Goal: Understand process/instructions: Learn how to perform a task or action

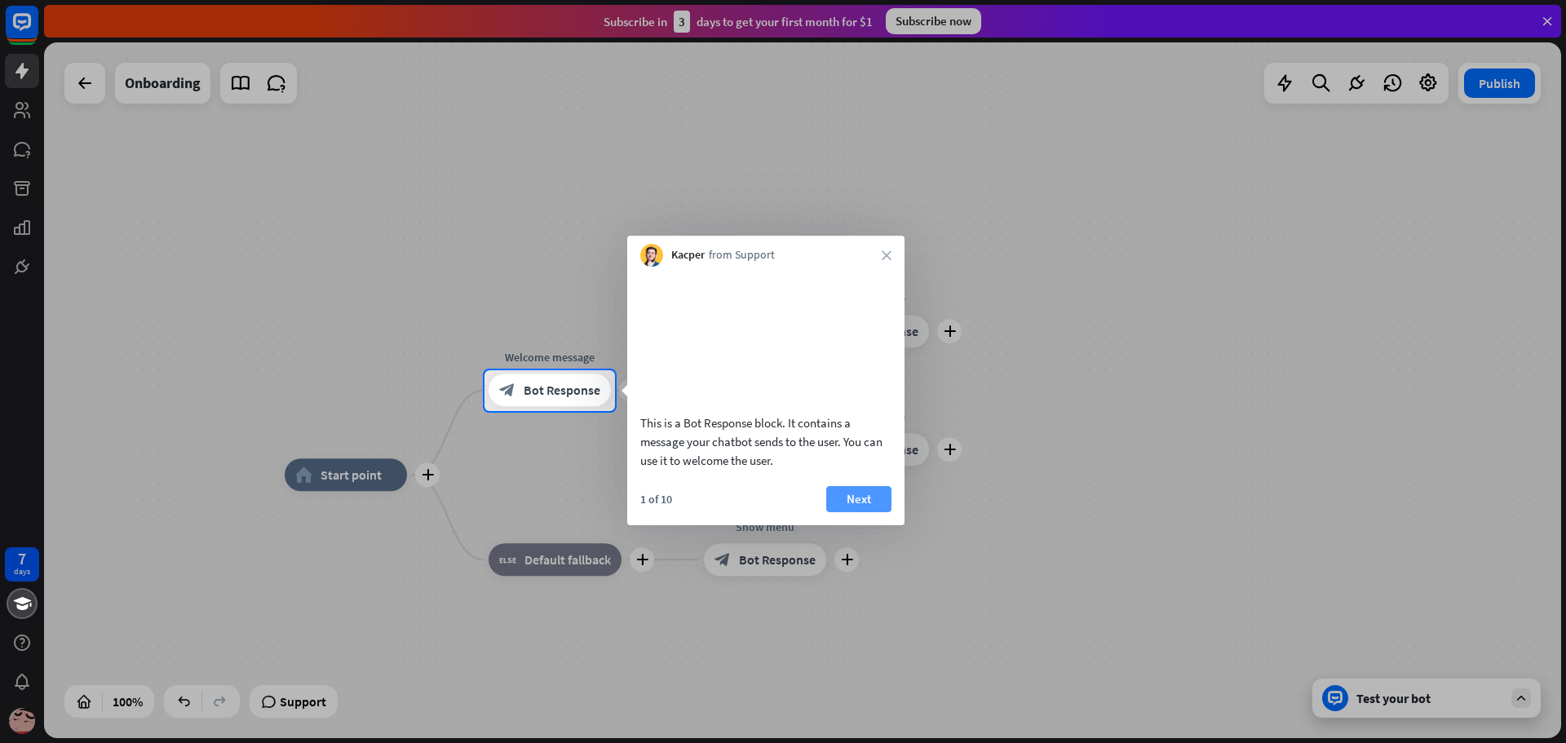
click at [858, 512] on button "Next" at bounding box center [858, 499] width 65 height 26
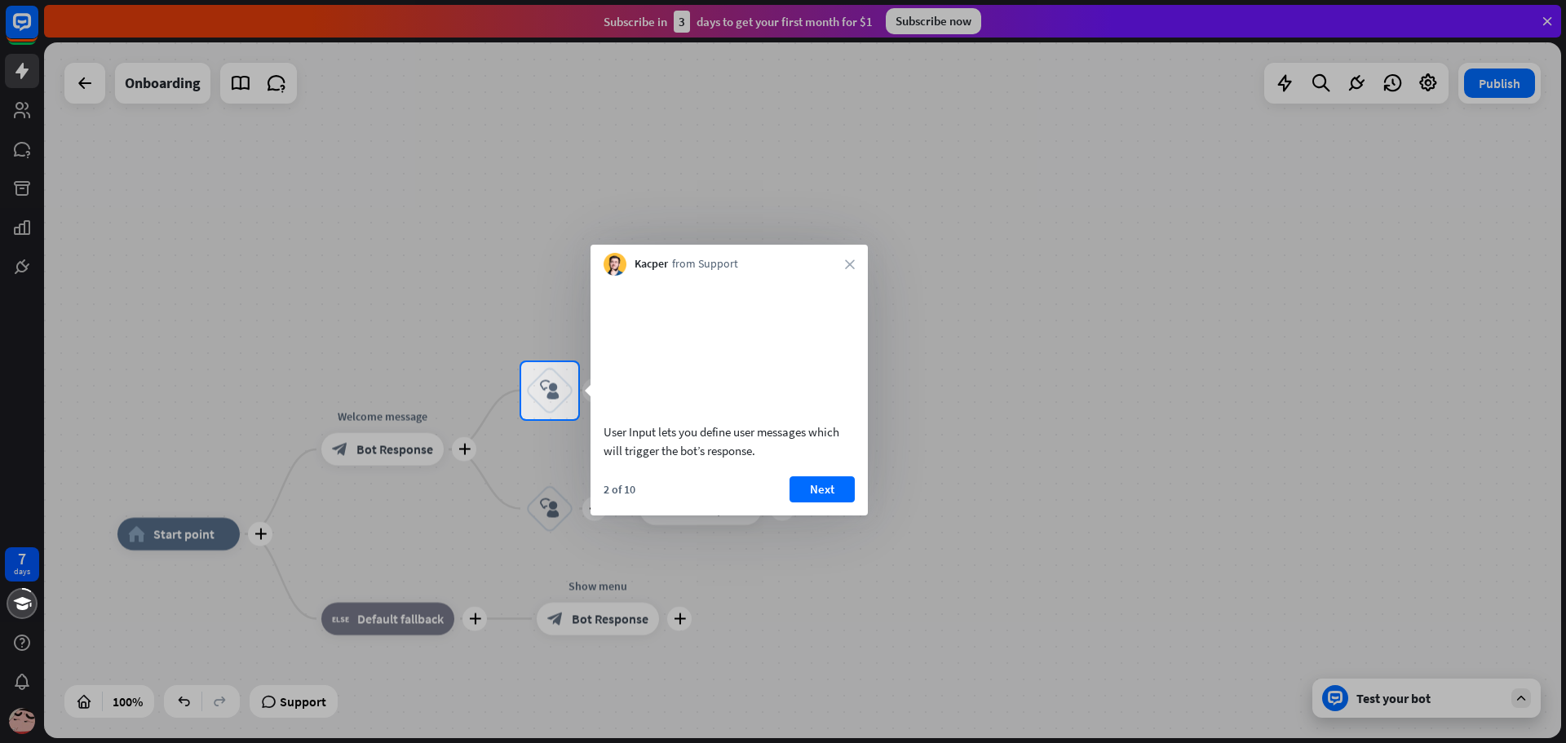
click at [802, 502] on button "Next" at bounding box center [821, 489] width 65 height 26
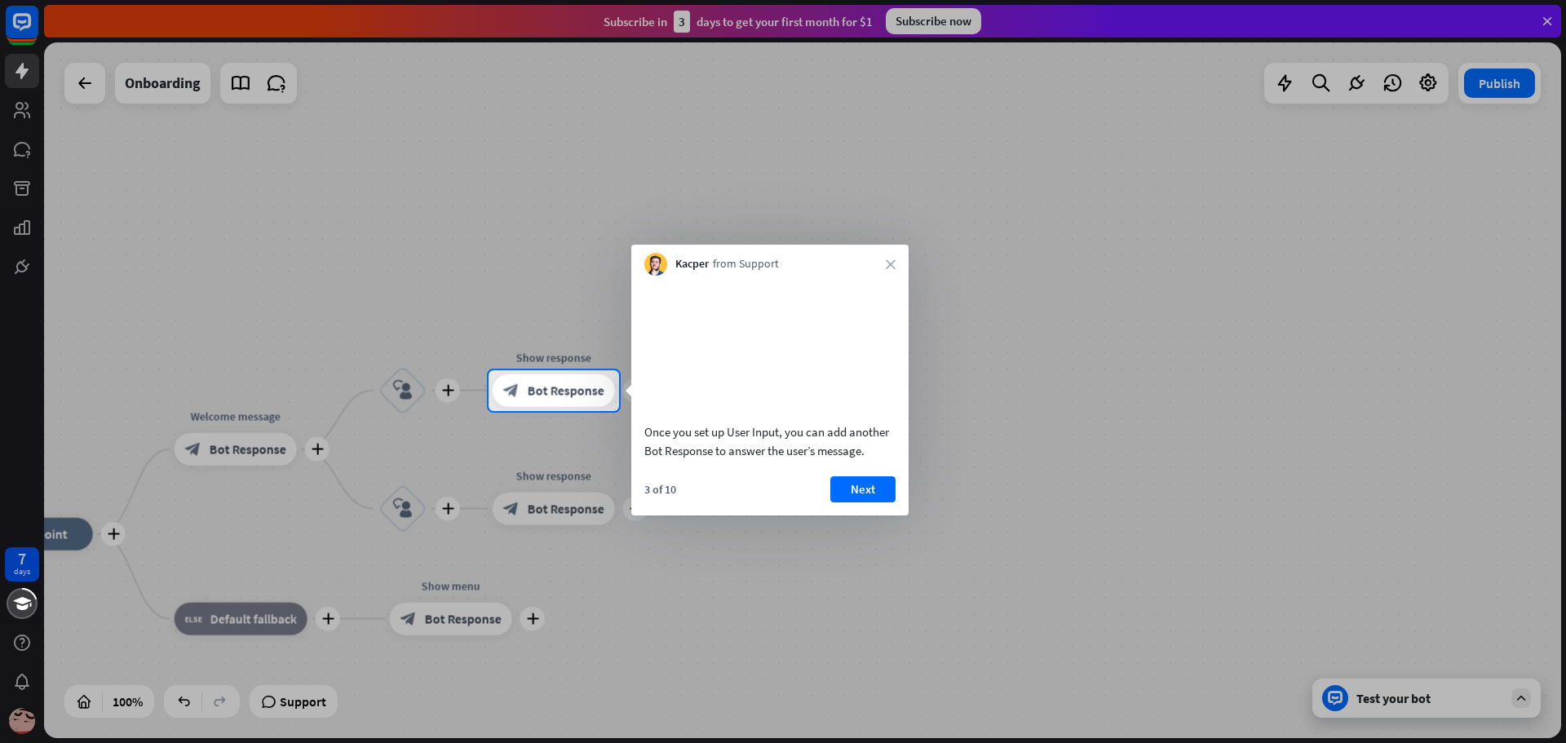
click at [846, 515] on div "3 of 10 Next" at bounding box center [769, 495] width 277 height 39
click at [844, 502] on button "Next" at bounding box center [858, 489] width 65 height 26
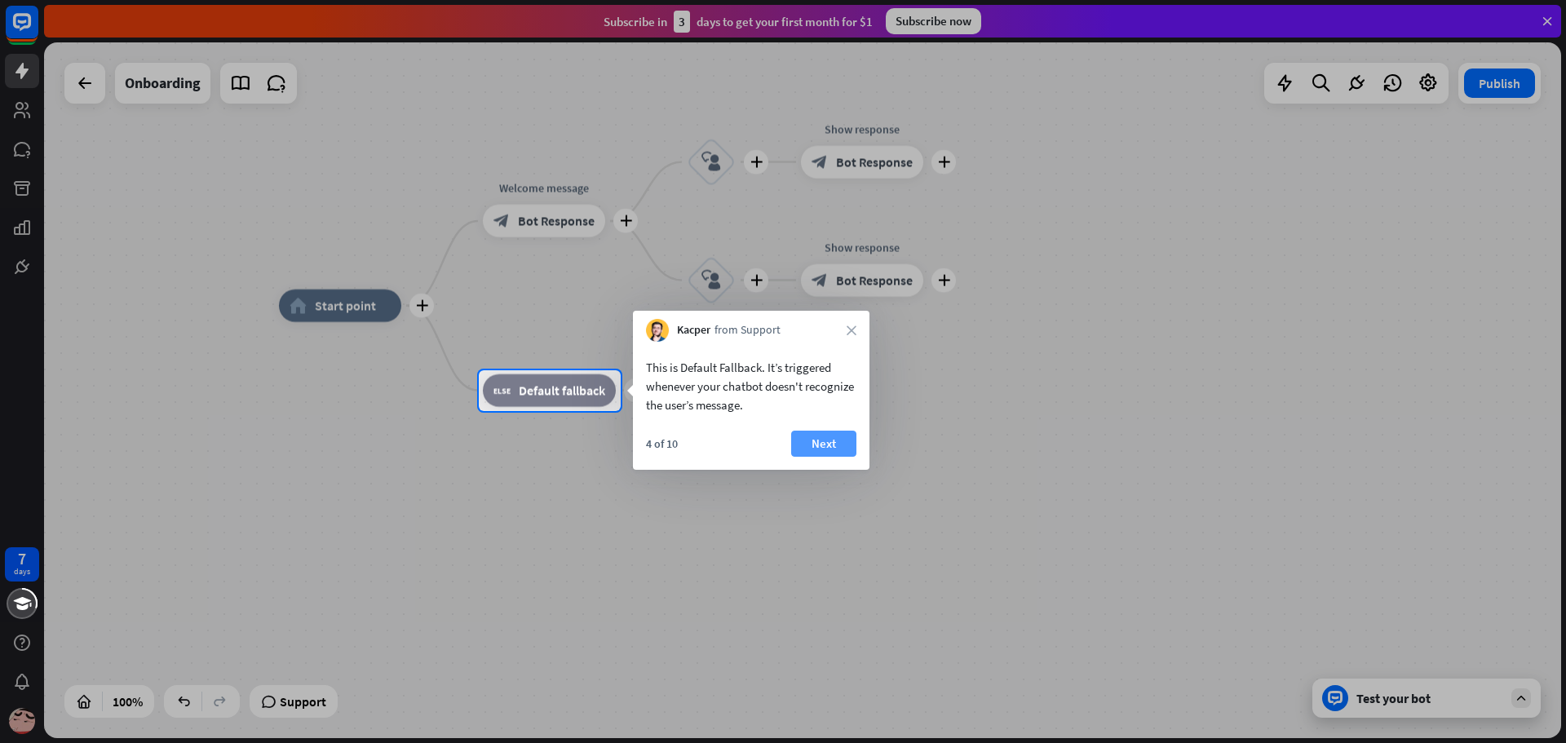
click at [832, 449] on button "Next" at bounding box center [823, 444] width 65 height 26
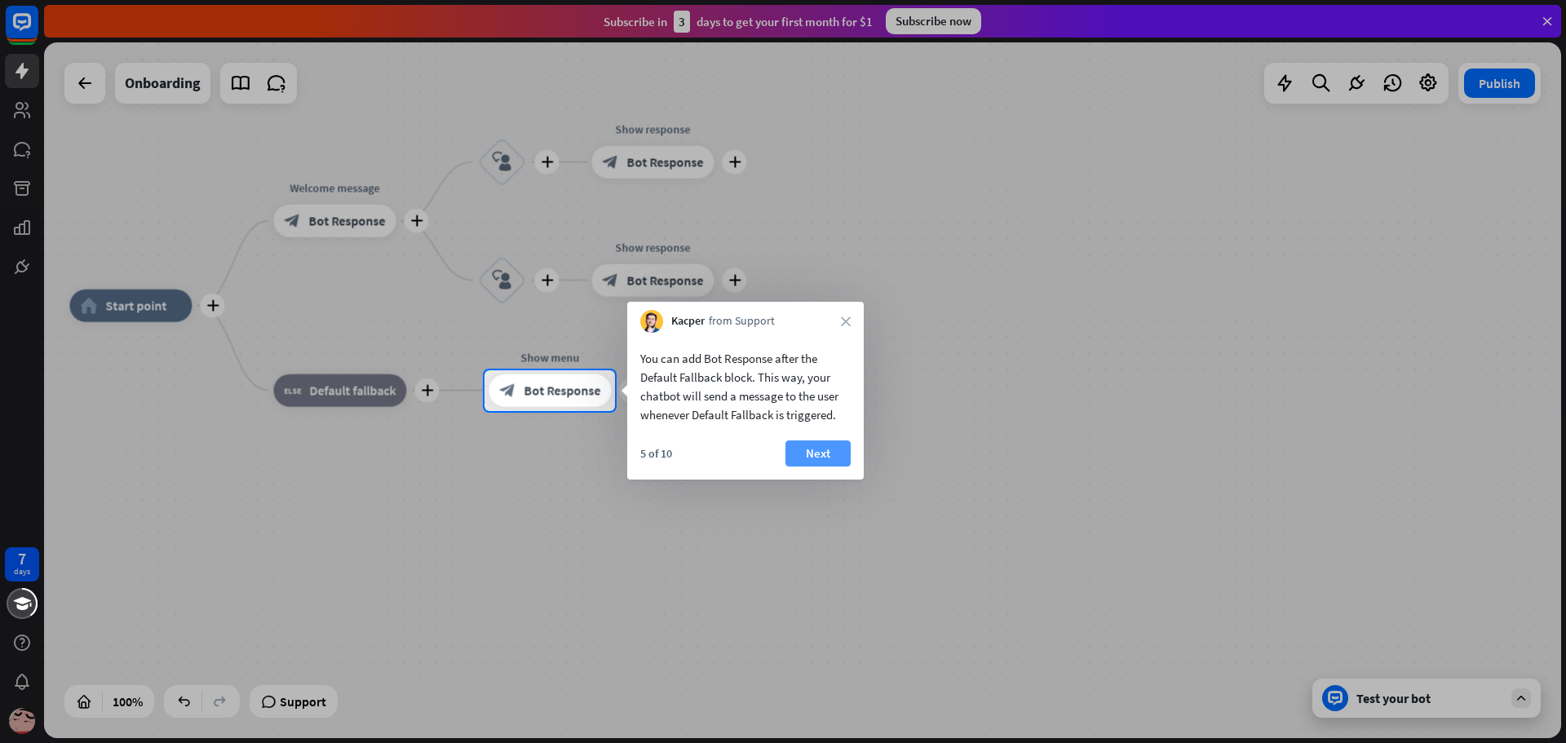
click at [810, 442] on button "Next" at bounding box center [817, 453] width 65 height 26
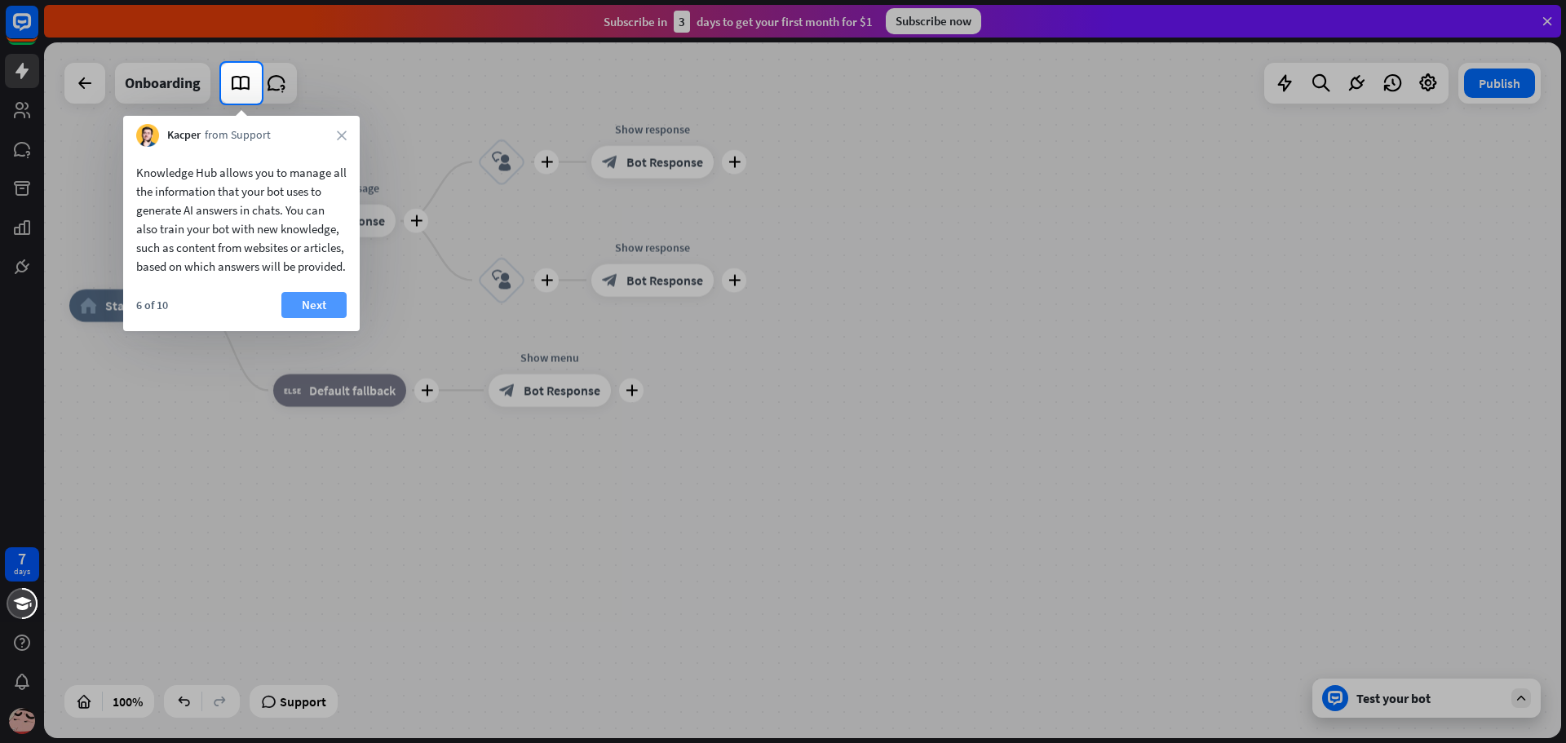
click at [284, 318] on button "Next" at bounding box center [313, 305] width 65 height 26
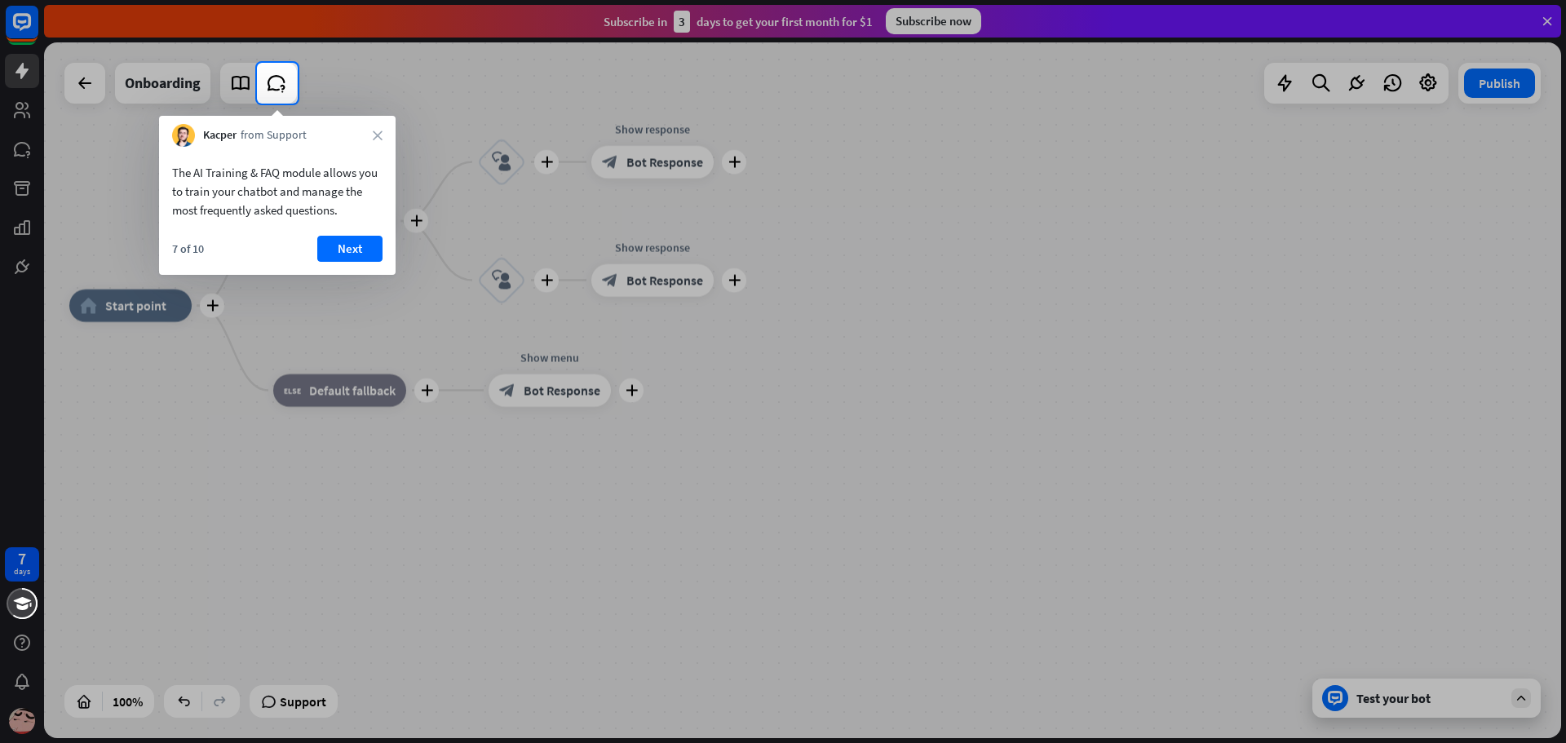
click at [368, 230] on div "The AI Training & FAQ module allows you to train your chatbot and manage the mo…" at bounding box center [277, 211] width 236 height 128
click at [381, 253] on button "Next" at bounding box center [349, 249] width 65 height 26
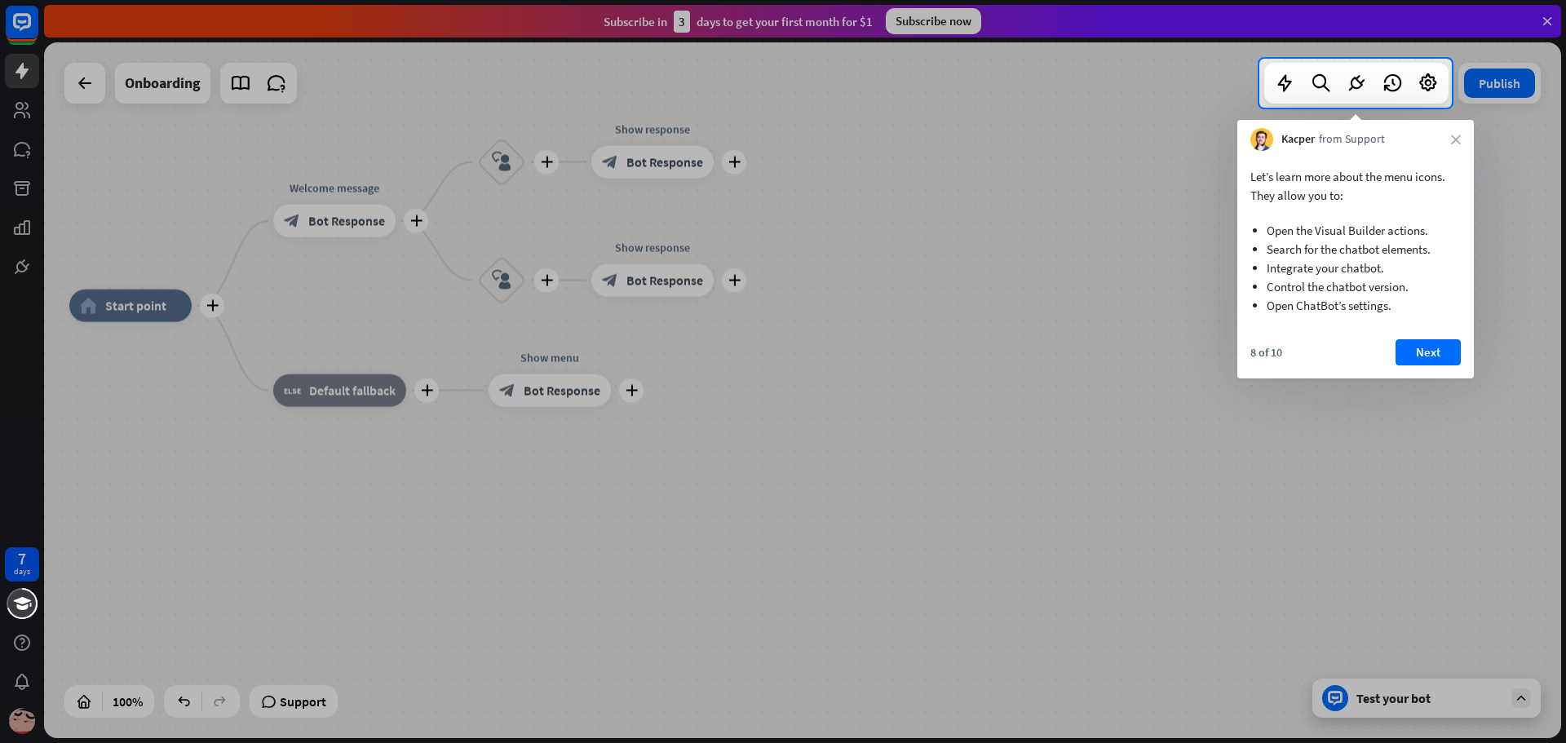
click at [1409, 332] on div "Let’s learn more about the menu icons. They allow you to: Open the Visual Build…" at bounding box center [1355, 265] width 236 height 228
click at [1413, 347] on button "Next" at bounding box center [1427, 352] width 65 height 26
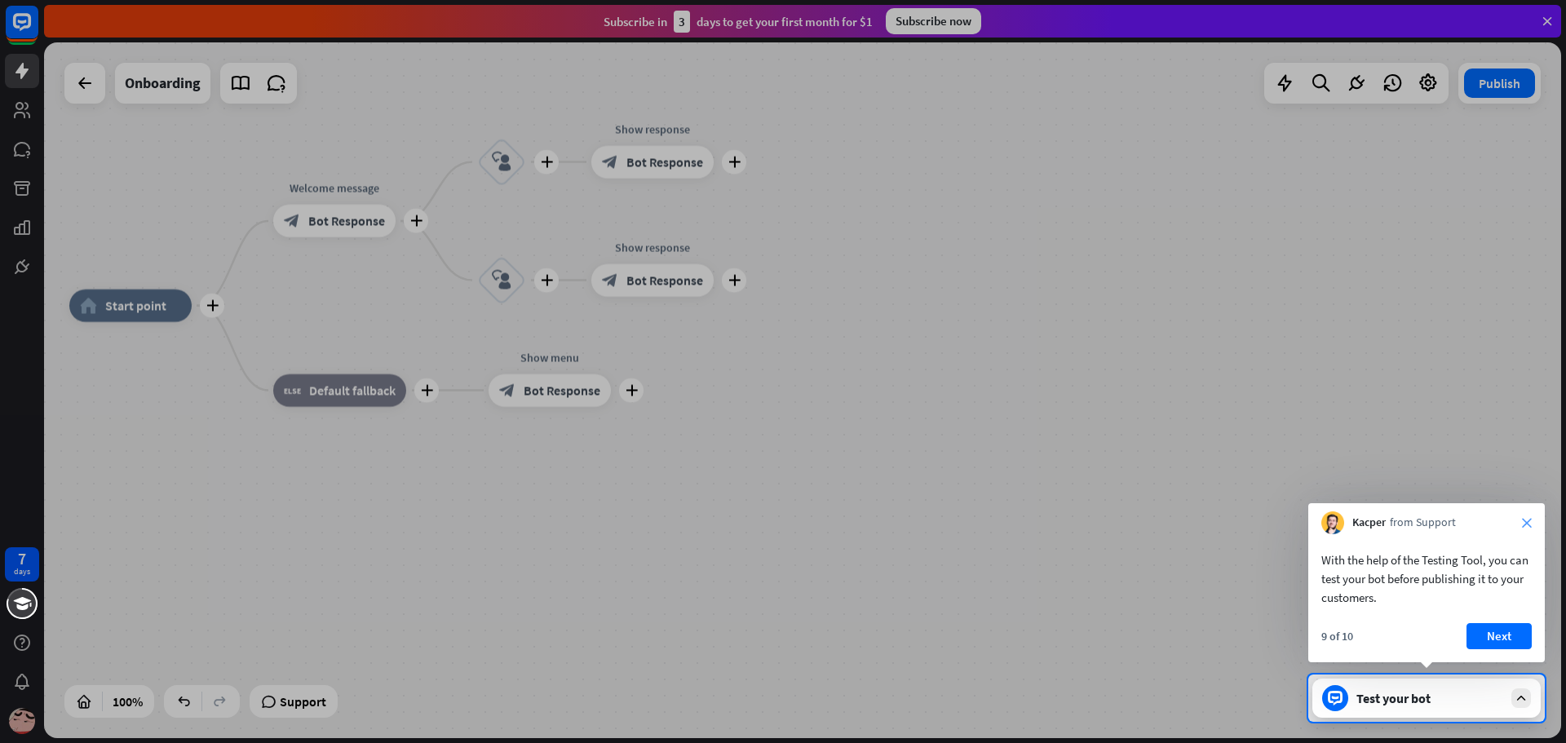
click at [1524, 524] on icon "close" at bounding box center [1527, 523] width 10 height 10
click at [1438, 621] on button "Yes, leave" at bounding box center [1480, 633] width 101 height 26
